Goal: Task Accomplishment & Management: Manage account settings

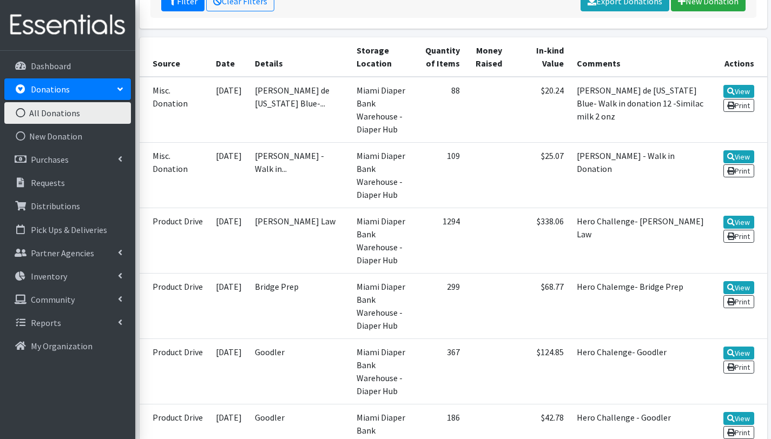
scroll to position [251, 0]
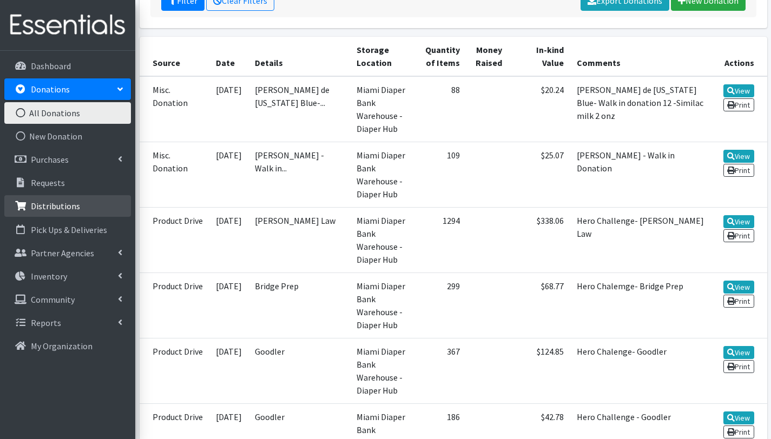
click at [75, 206] on p "Distributions" at bounding box center [55, 206] width 49 height 11
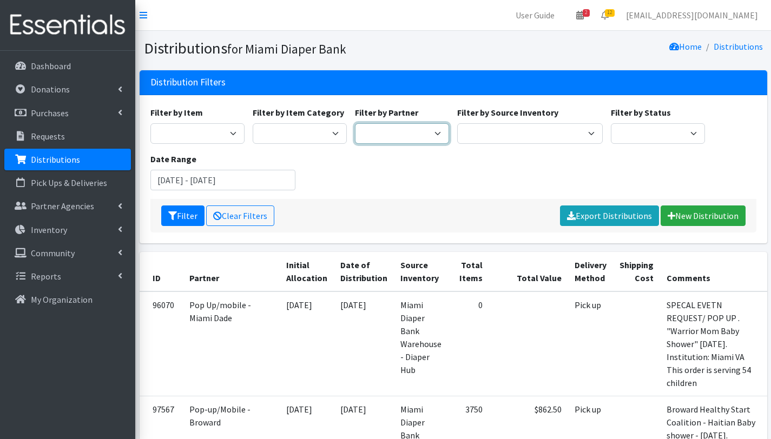
click at [415, 130] on select "305 Pink Pack A Safe Haven for Newborns Basic Needs Miami Belafonte TACOLCY Cen…" at bounding box center [402, 133] width 94 height 21
select select "2775"
click at [355, 123] on select "305 Pink Pack A Safe Haven for Newborns Basic Needs Miami Belafonte TACOLCY Cen…" at bounding box center [402, 133] width 94 height 21
click at [187, 216] on button "Filter" at bounding box center [182, 215] width 43 height 21
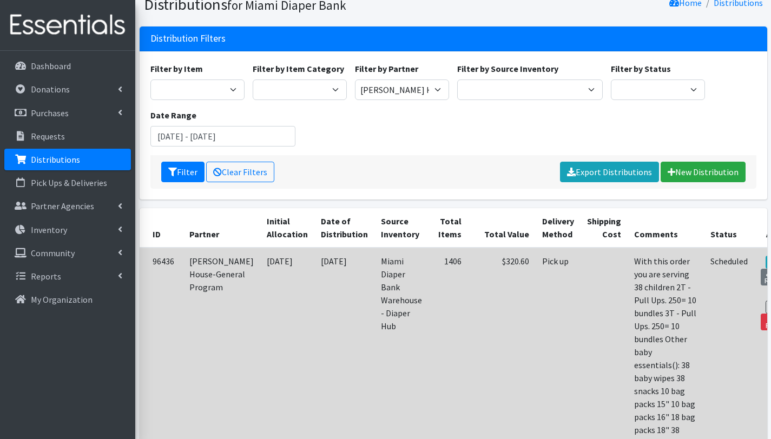
scroll to position [44, 0]
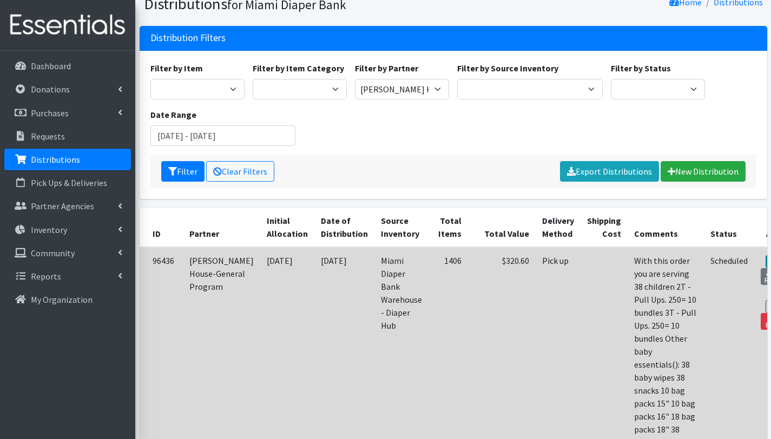
click at [765, 261] on link "View" at bounding box center [780, 261] width 31 height 13
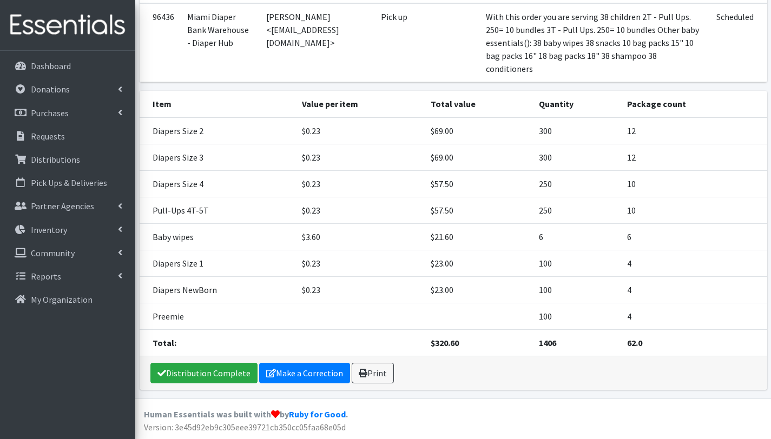
scroll to position [125, 0]
click at [298, 372] on link "Make a Correction" at bounding box center [304, 373] width 91 height 21
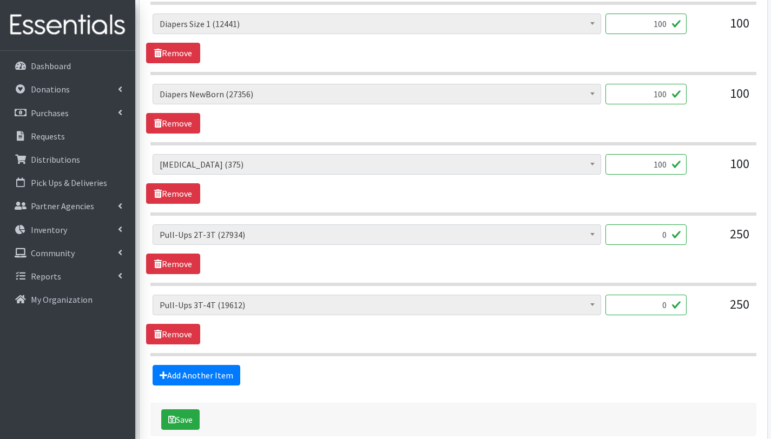
scroll to position [932, 0]
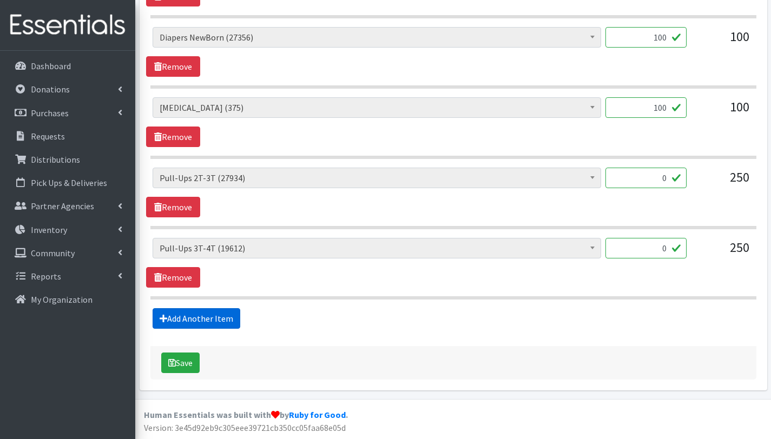
click at [207, 320] on link "Add Another Item" at bounding box center [196, 318] width 88 height 21
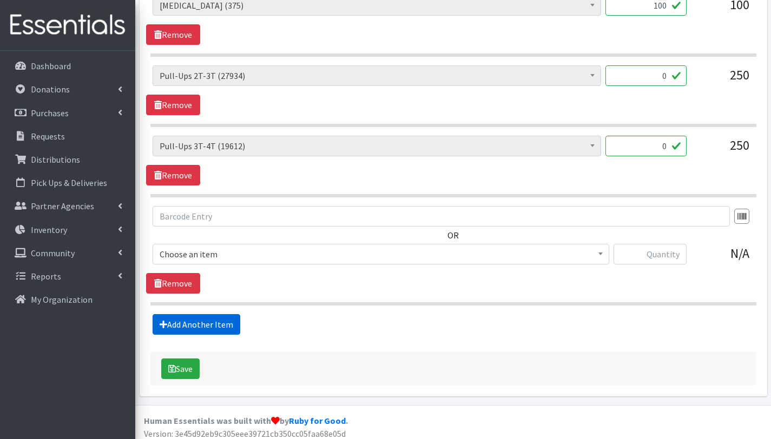
scroll to position [1040, 0]
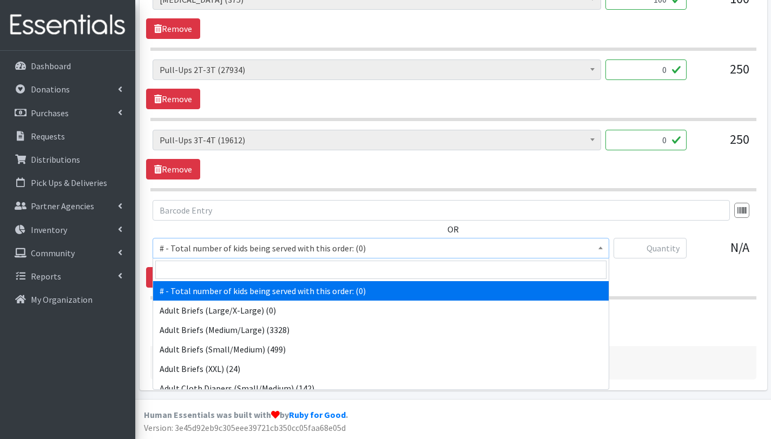
click at [205, 248] on span "# - Total number of kids being served with this order: (0)" at bounding box center [381, 248] width 442 height 15
click at [205, 270] on input "search" at bounding box center [380, 270] width 451 height 18
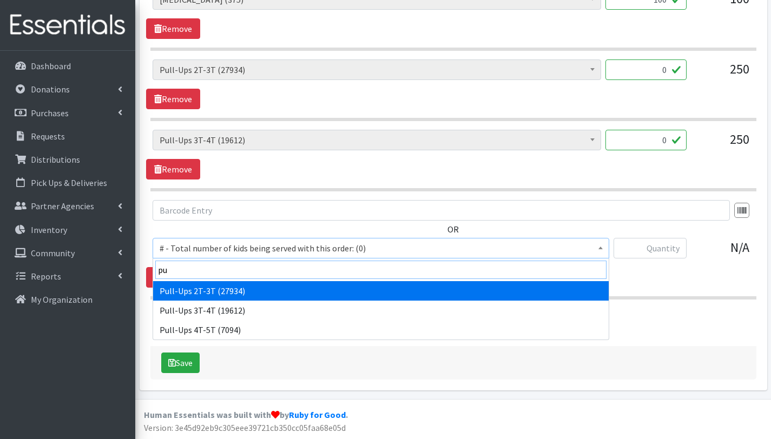
type input "pu"
select select "2644"
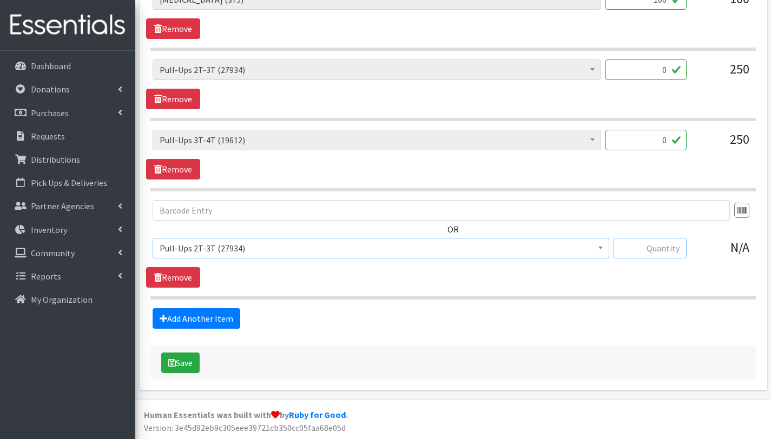
click at [669, 250] on input "text" at bounding box center [649, 248] width 73 height 21
type input "250"
click at [670, 70] on input "0" at bounding box center [645, 69] width 81 height 21
type input "250"
click at [666, 142] on input "0" at bounding box center [645, 140] width 81 height 21
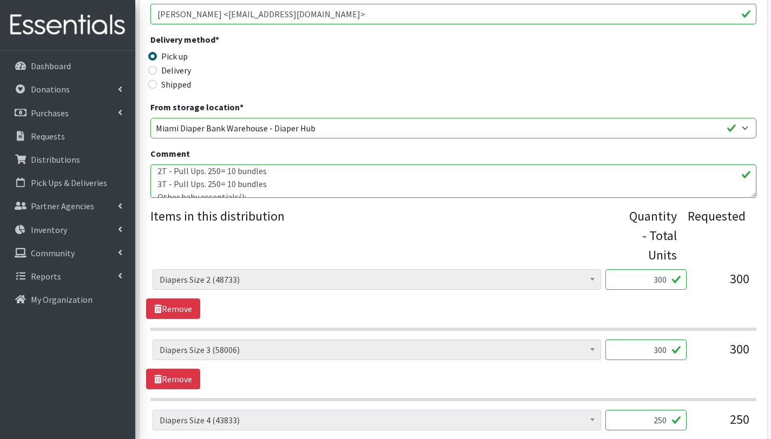
scroll to position [16, 0]
type input "250"
drag, startPoint x: 266, startPoint y: 183, endPoint x: 155, endPoint y: 173, distance: 111.9
click at [153, 172] on textarea "With this order you are serving 38 children 2T - Pull Ups. 250= 10 bundles 3T -…" at bounding box center [453, 181] width 606 height 34
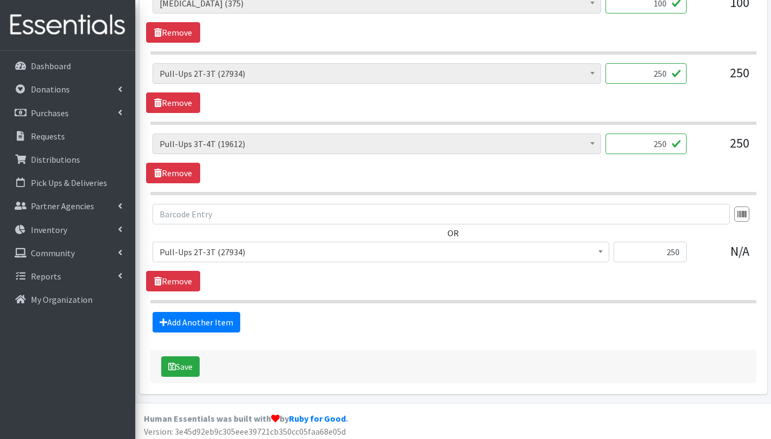
scroll to position [1040, 0]
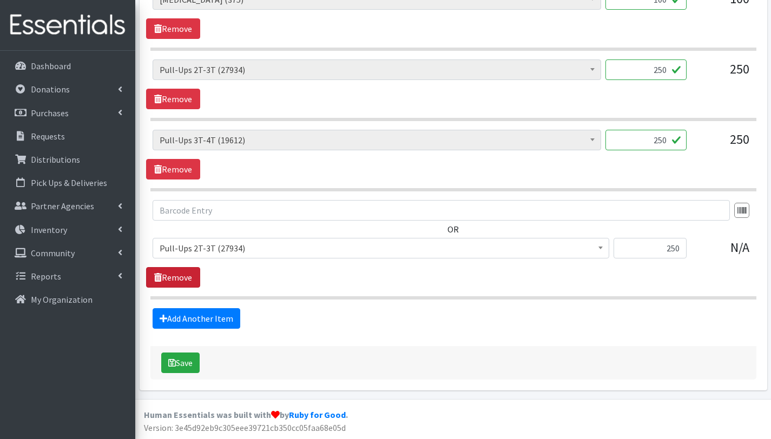
type textarea "With this order you are serving 38 children Other baby essentials(): 38 baby wi…"
click at [182, 281] on link "Remove" at bounding box center [173, 277] width 54 height 21
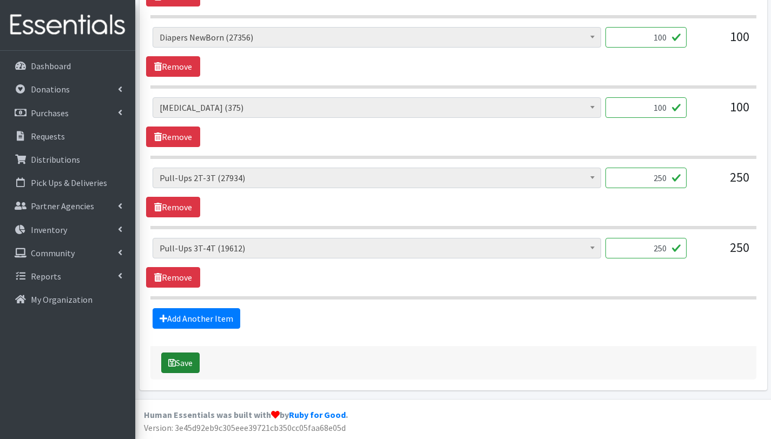
click at [187, 363] on button "Save" at bounding box center [180, 363] width 38 height 21
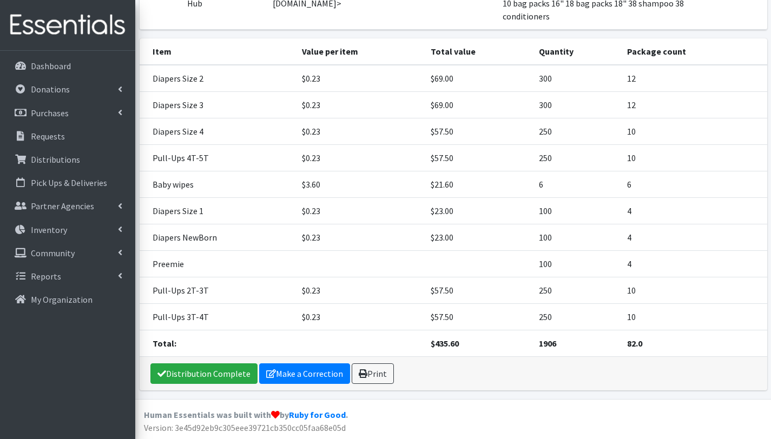
scroll to position [236, 0]
click at [382, 376] on link "Print" at bounding box center [372, 373] width 42 height 21
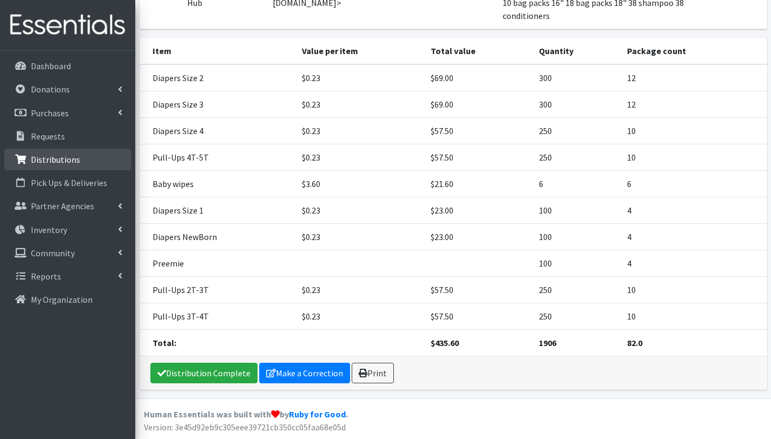
click at [69, 160] on p "Distributions" at bounding box center [55, 159] width 49 height 11
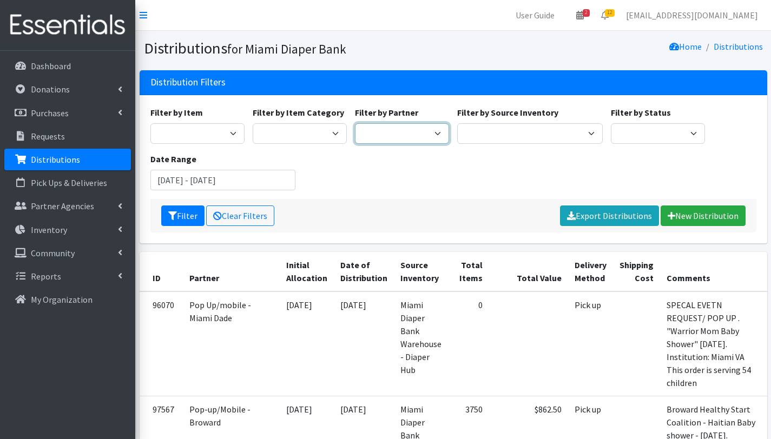
click at [403, 133] on select "305 Pink Pack A Safe Haven for Newborns Basic Needs [GEOGRAPHIC_DATA] Belafonte…" at bounding box center [402, 133] width 94 height 21
select select "6834"
click at [355, 123] on select "305 Pink Pack A Safe Haven for Newborns Basic Needs [GEOGRAPHIC_DATA] Belafonte…" at bounding box center [402, 133] width 94 height 21
click at [187, 217] on button "Filter" at bounding box center [182, 215] width 43 height 21
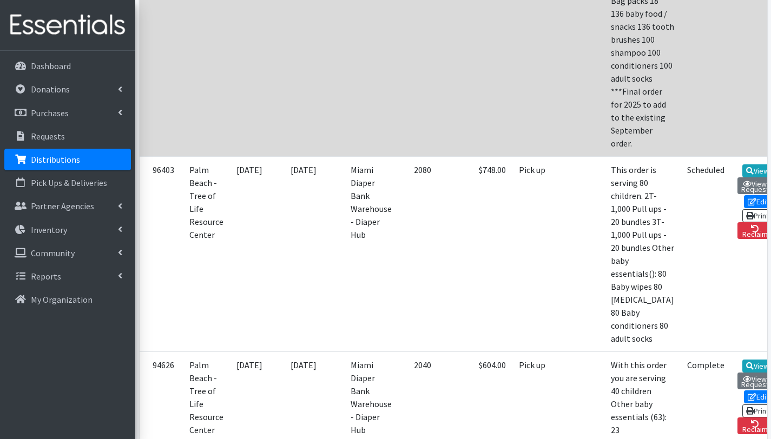
scroll to position [399, 0]
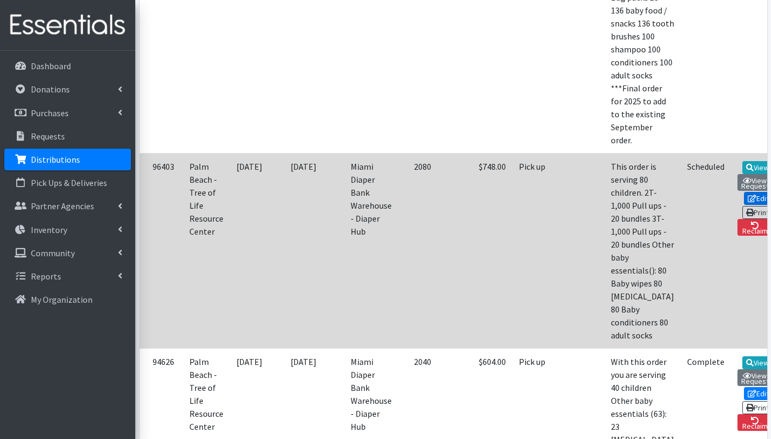
click at [743, 205] on link "Edit" at bounding box center [757, 198] width 29 height 13
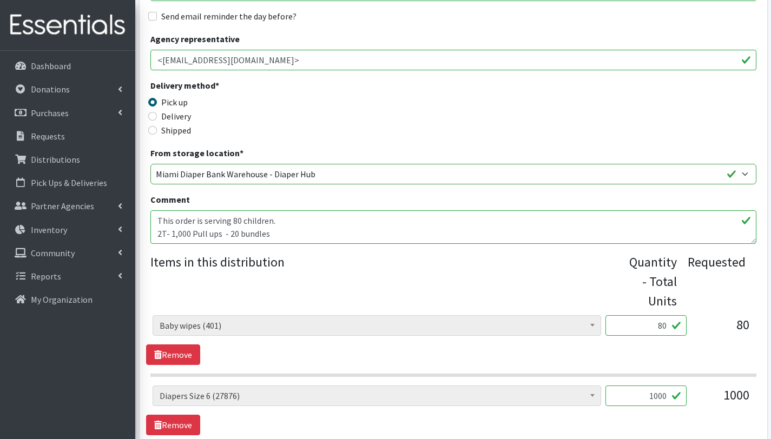
scroll to position [229, 0]
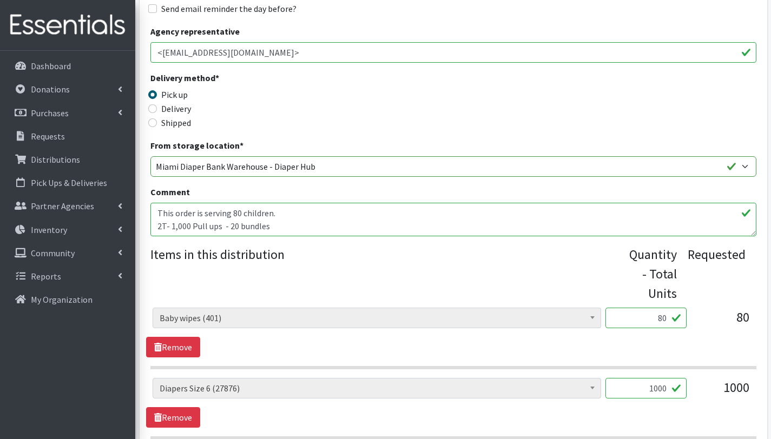
click at [270, 221] on textarea "This order is serving 80 children. 2T- 1,000 Pull ups - 20 bundles 3T- 1,000 Pu…" at bounding box center [453, 220] width 606 height 34
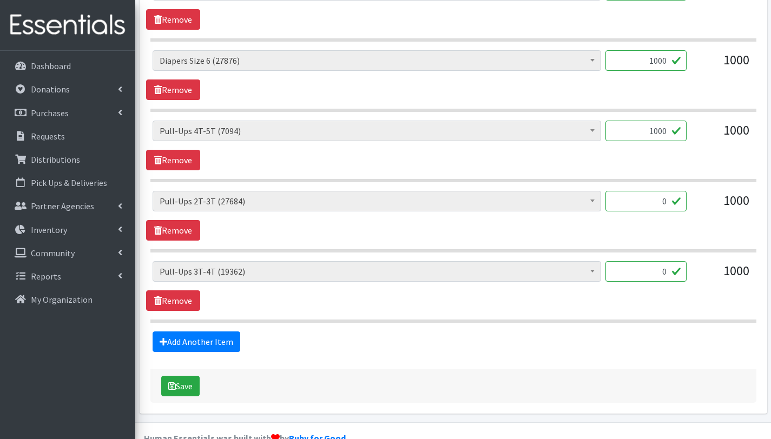
scroll to position [556, 0]
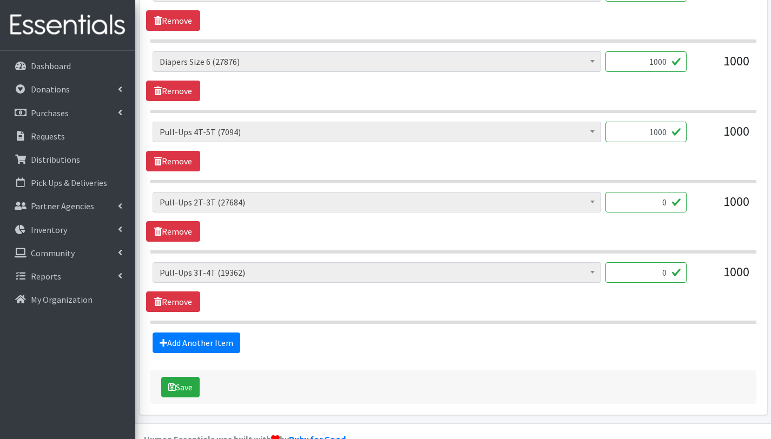
click at [669, 203] on input "0" at bounding box center [645, 202] width 81 height 21
type input "1000"
click at [660, 273] on input "0" at bounding box center [645, 272] width 81 height 21
type input "1000"
click at [183, 388] on button "Save" at bounding box center [180, 387] width 38 height 21
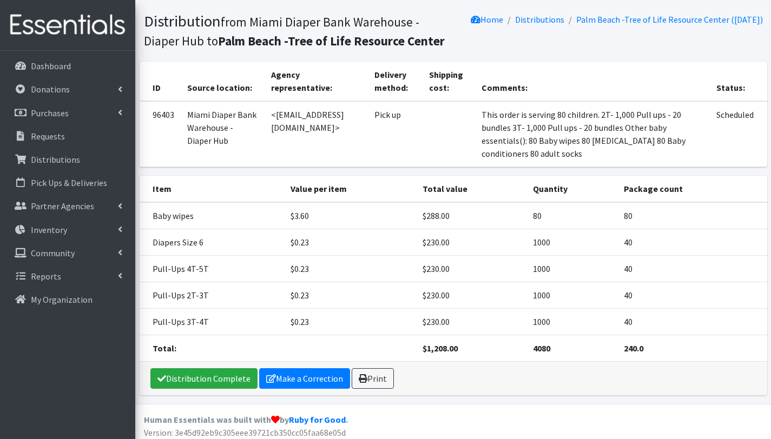
scroll to position [104, 0]
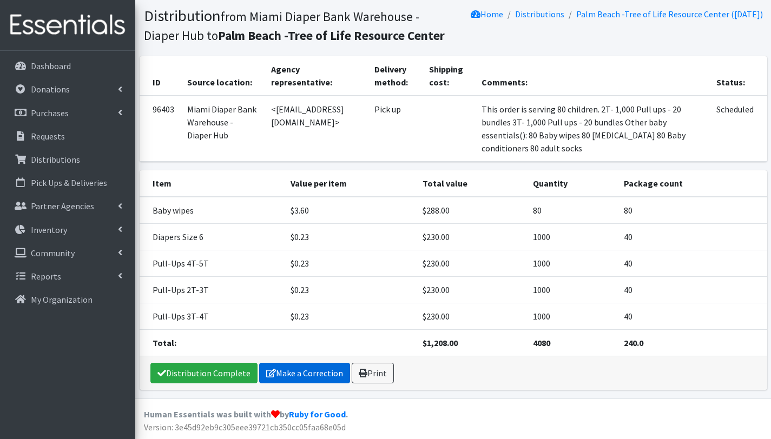
click at [313, 376] on link "Make a Correction" at bounding box center [304, 373] width 91 height 21
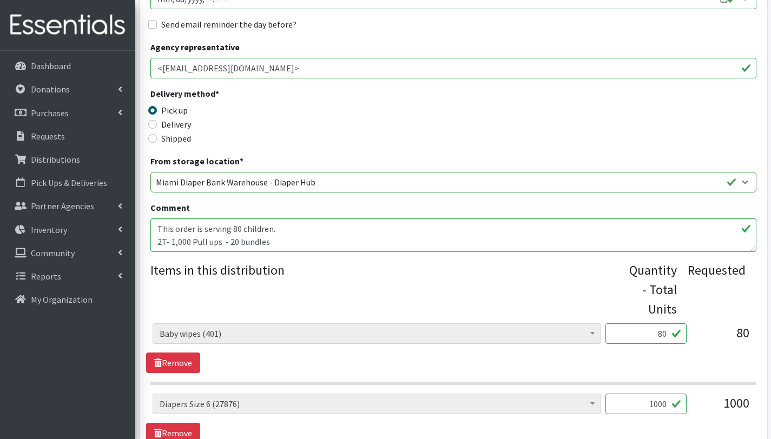
scroll to position [213, 0]
click at [216, 237] on textarea "This order is serving 80 children. 2T- 1,000 Pull ups - 20 bundles 3T- 1,000 Pu…" at bounding box center [453, 236] width 606 height 34
drag, startPoint x: 155, startPoint y: 241, endPoint x: 270, endPoint y: 240, distance: 115.2
click at [270, 242] on textarea "This order is serving 80 children. 2T- 1,000 Pull ups - 20 bundles 3T- 1,000 Pu…" at bounding box center [453, 236] width 606 height 34
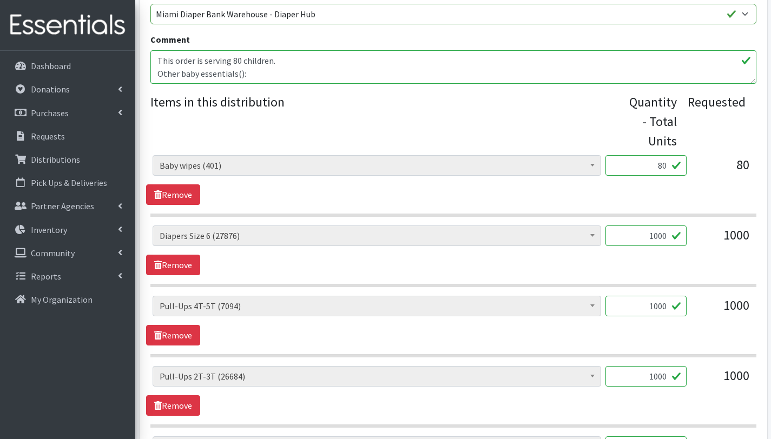
scroll to position [580, 0]
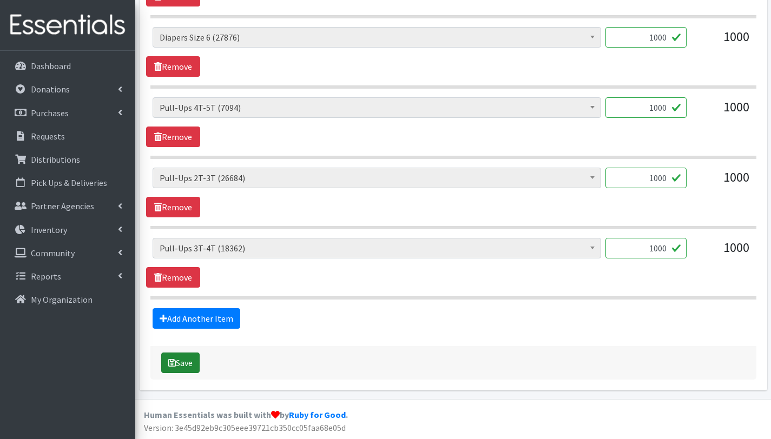
type textarea "This order is serving 80 children. Other baby essentials(): 80 Baby wipes 80 [M…"
click at [189, 366] on button "Save" at bounding box center [180, 363] width 38 height 21
click at [182, 361] on button "Save" at bounding box center [180, 363] width 38 height 21
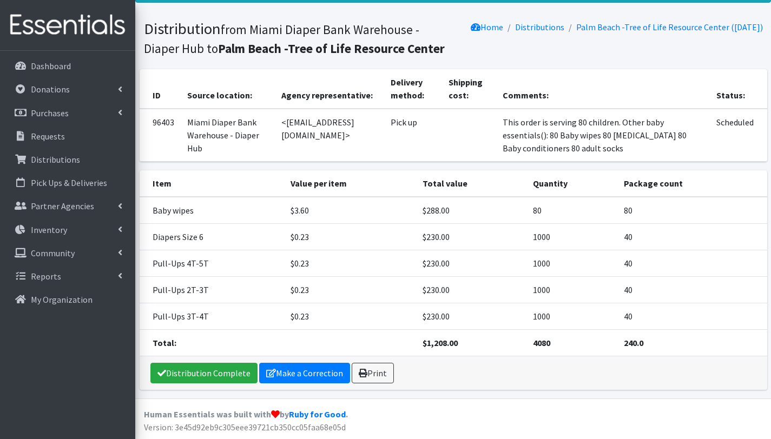
scroll to position [91, 0]
click at [373, 376] on link "Print" at bounding box center [372, 373] width 42 height 21
click at [64, 163] on p "Distributions" at bounding box center [55, 159] width 49 height 11
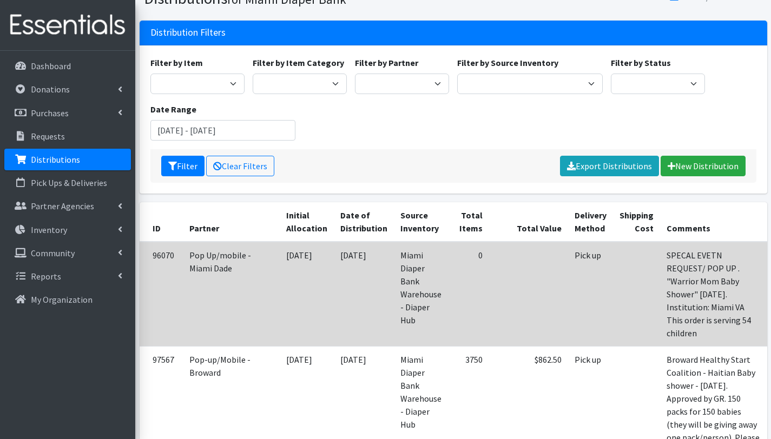
scroll to position [49, 0]
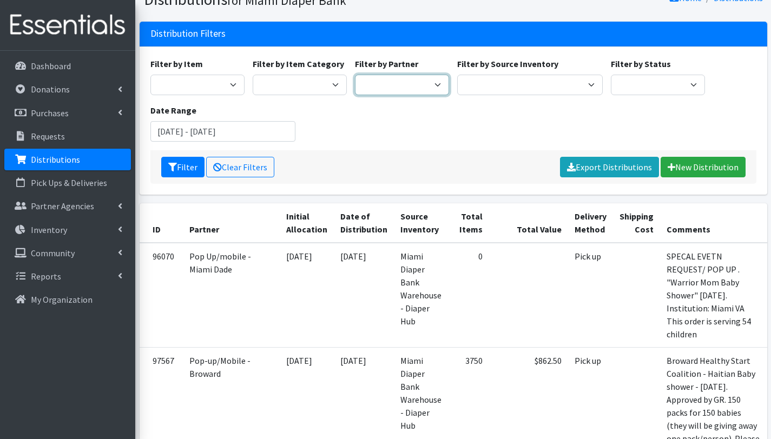
click at [422, 87] on select "305 Pink Pack A Safe Haven for Newborns Basic Needs Miami Belafonte TACOLCY Cen…" at bounding box center [402, 85] width 94 height 21
select select "6834"
click at [355, 75] on select "305 Pink Pack A Safe Haven for Newborns Basic Needs Miami Belafonte TACOLCY Cen…" at bounding box center [402, 85] width 94 height 21
click at [187, 166] on button "Filter" at bounding box center [182, 167] width 43 height 21
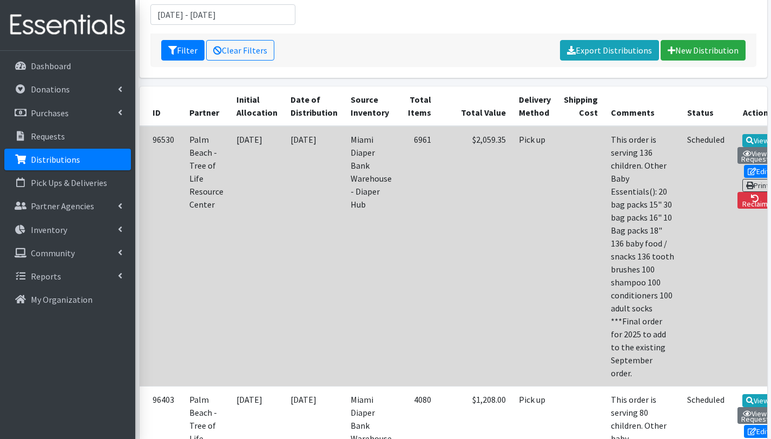
scroll to position [164, 0]
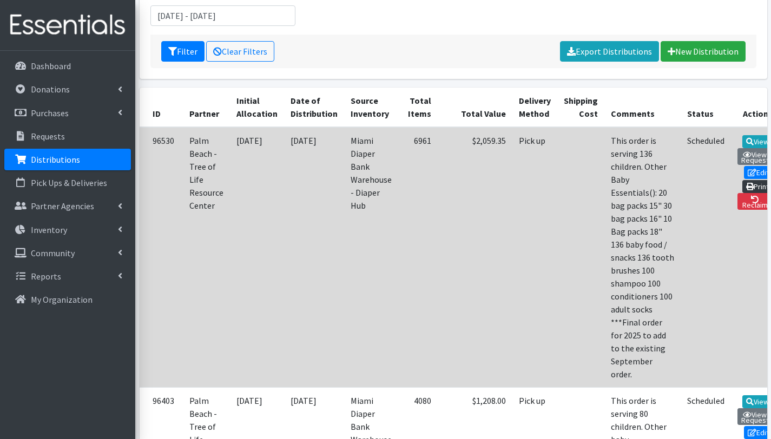
click at [742, 180] on link "Print" at bounding box center [757, 186] width 31 height 13
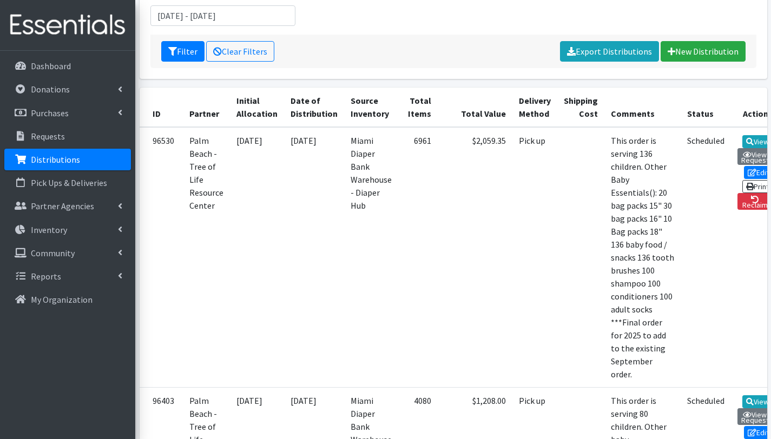
select select "2766"
click at [183, 62] on button "Filter" at bounding box center [182, 51] width 43 height 21
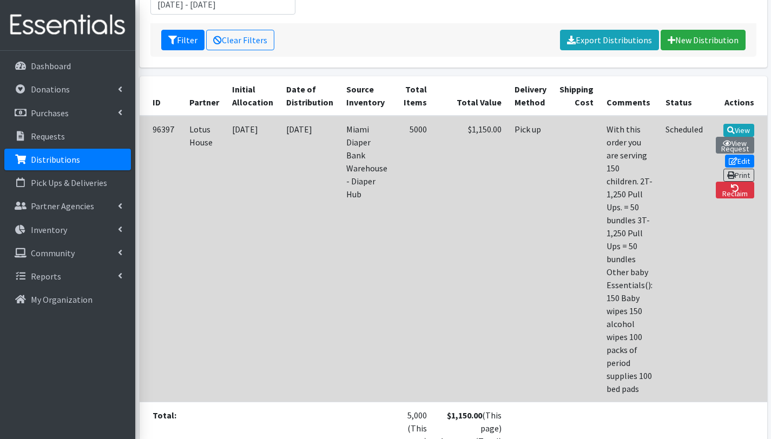
scroll to position [178, 0]
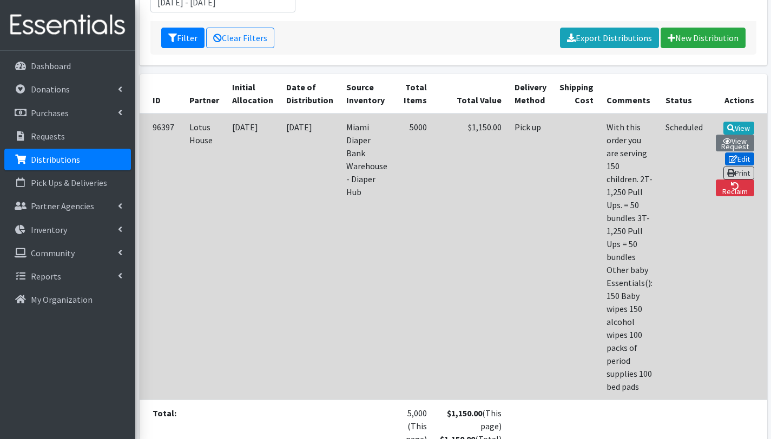
click at [725, 154] on link "Edit" at bounding box center [739, 158] width 29 height 13
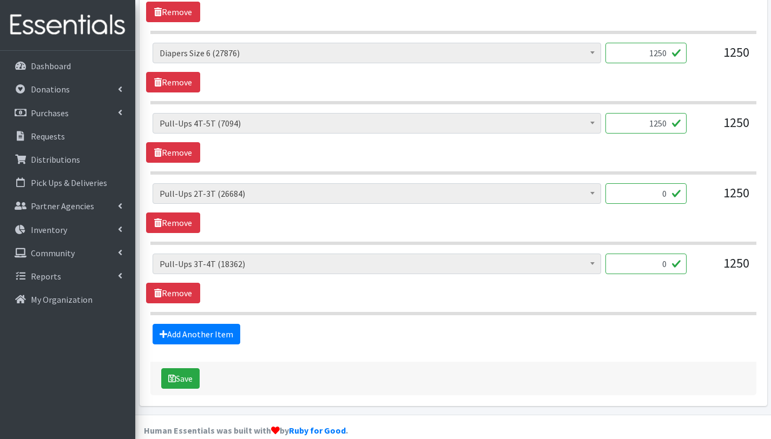
scroll to position [650, 0]
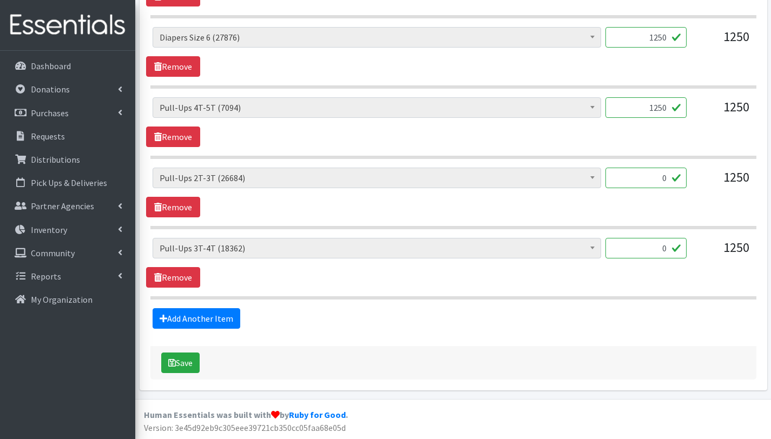
click at [664, 175] on input "0" at bounding box center [645, 178] width 81 height 21
type input "1250"
click at [658, 247] on input "0" at bounding box center [645, 248] width 81 height 21
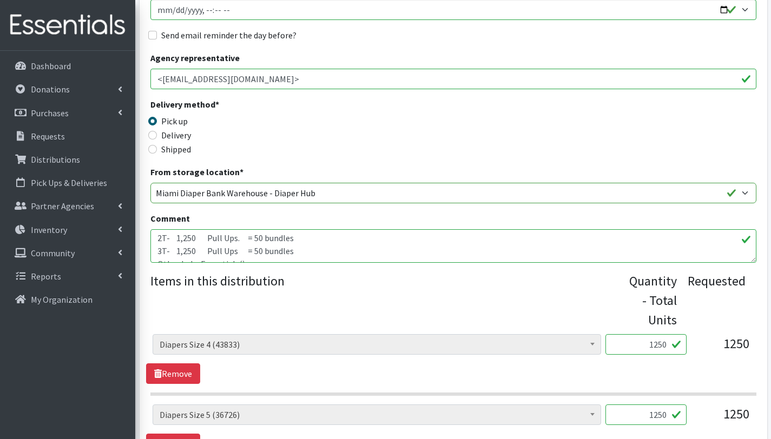
scroll to position [12, 0]
type input "1250"
drag, startPoint x: 156, startPoint y: 241, endPoint x: 296, endPoint y: 255, distance: 140.2
click at [296, 255] on textarea "With this order you are serving 150 children. 2T- 1,250 Pull Ups. = 50 bundles …" at bounding box center [453, 246] width 606 height 34
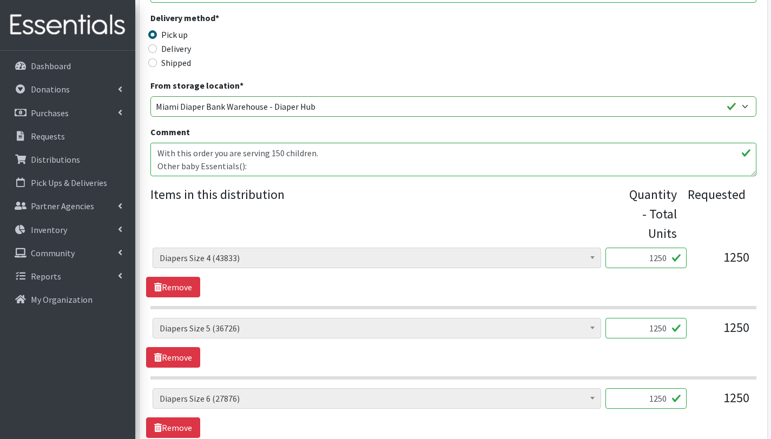
scroll to position [650, 0]
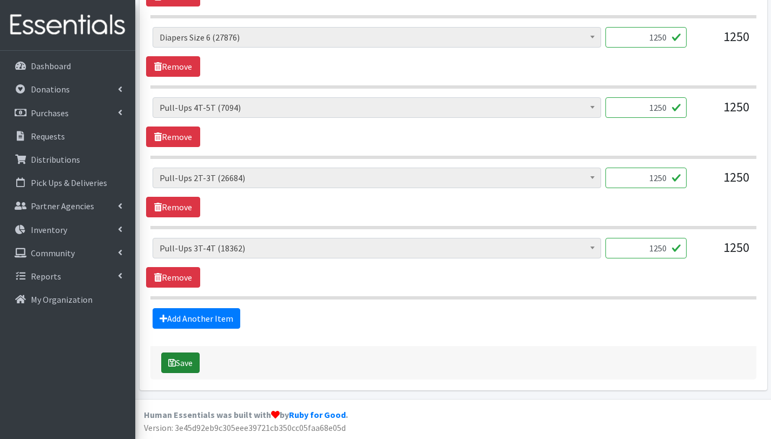
type textarea "With this order you are serving 150 children. Other baby Essentials(): 150 Baby…"
click at [194, 362] on button "Save" at bounding box center [180, 363] width 38 height 21
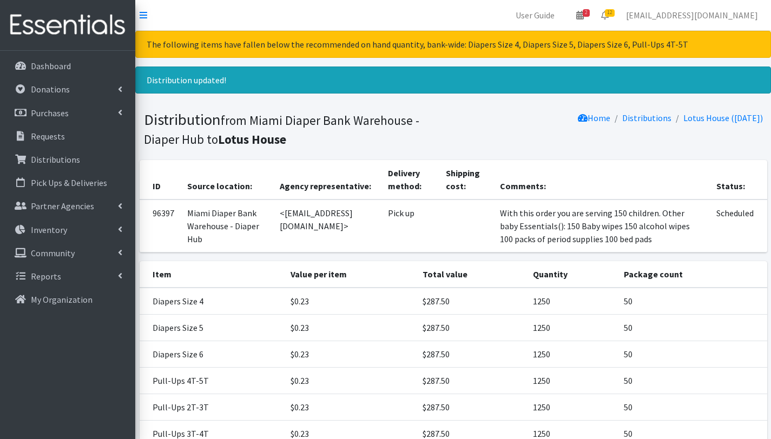
scroll to position [117, 0]
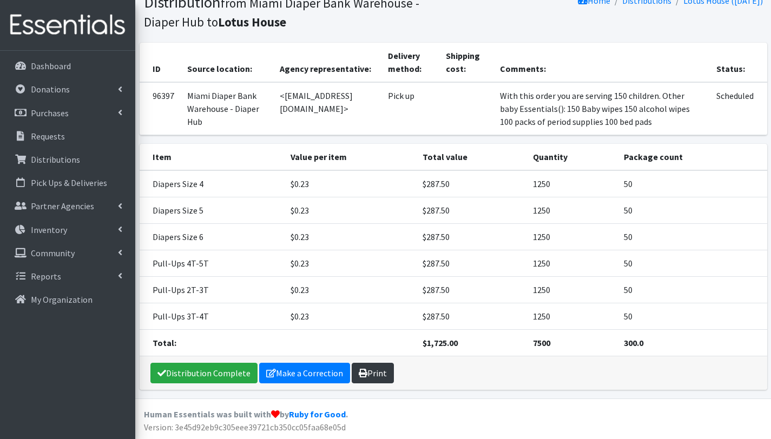
click at [366, 375] on link "Print" at bounding box center [372, 373] width 42 height 21
